Goal: Task Accomplishment & Management: Complete application form

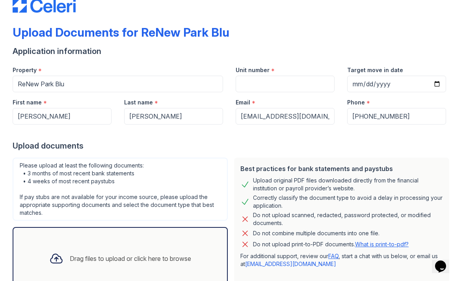
scroll to position [19, 0]
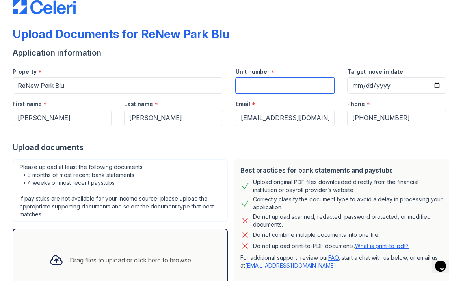
click at [303, 93] on input "Unit number" at bounding box center [285, 85] width 99 height 17
click at [319, 83] on input "Unit number" at bounding box center [285, 85] width 99 height 17
click at [338, 147] on div "Upload documents" at bounding box center [233, 147] width 440 height 11
click at [310, 87] on input "Unit number" at bounding box center [285, 85] width 99 height 17
type input "2"
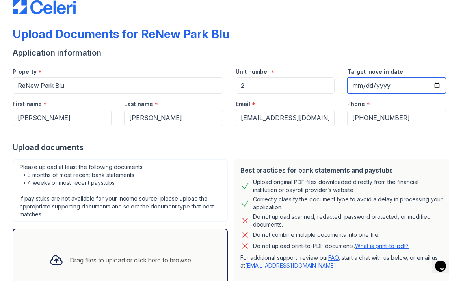
click at [416, 85] on input "Target move in date" at bounding box center [396, 85] width 99 height 17
type input "[DATE]"
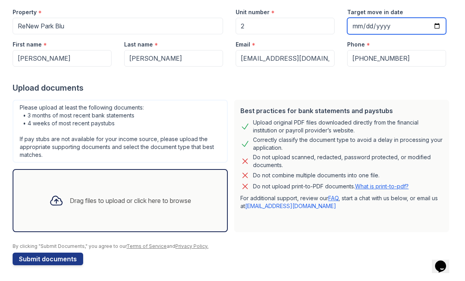
scroll to position [78, 0]
click at [190, 198] on div "Drag files to upload or click here to browse" at bounding box center [130, 200] width 121 height 9
click at [149, 202] on div "Drag files to upload or click here to browse" at bounding box center [130, 200] width 121 height 9
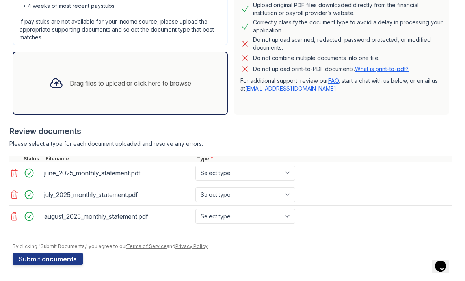
scroll to position [196, 0]
click at [288, 174] on select "Select type Paystub Bank Statement Offer Letter Tax Documents Benefit Award Let…" at bounding box center [245, 172] width 100 height 15
select select "bank_statement"
click at [262, 199] on select "Select type Paystub Bank Statement Offer Letter Tax Documents Benefit Award Let…" at bounding box center [245, 194] width 100 height 15
select select "bank_statement"
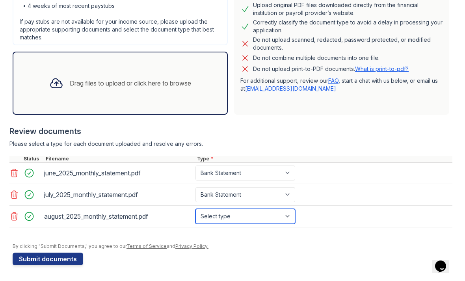
click at [269, 214] on select "Select type Paystub Bank Statement Offer Letter Tax Documents Benefit Award Let…" at bounding box center [245, 216] width 100 height 15
select select "bank_statement"
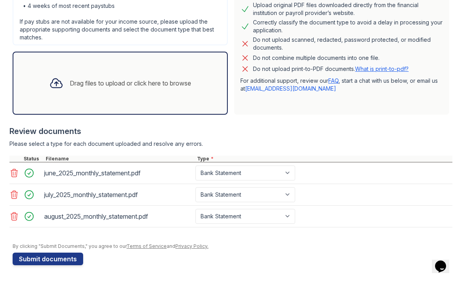
click at [299, 132] on div "Review documents" at bounding box center [230, 131] width 443 height 11
click at [65, 254] on button "Submit documents" at bounding box center [48, 258] width 71 height 13
